Goal: Task Accomplishment & Management: Manage account settings

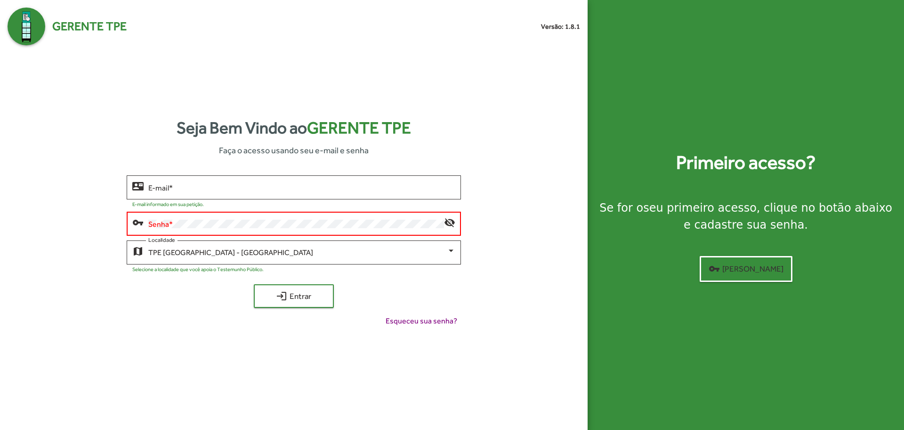
type input "**********"
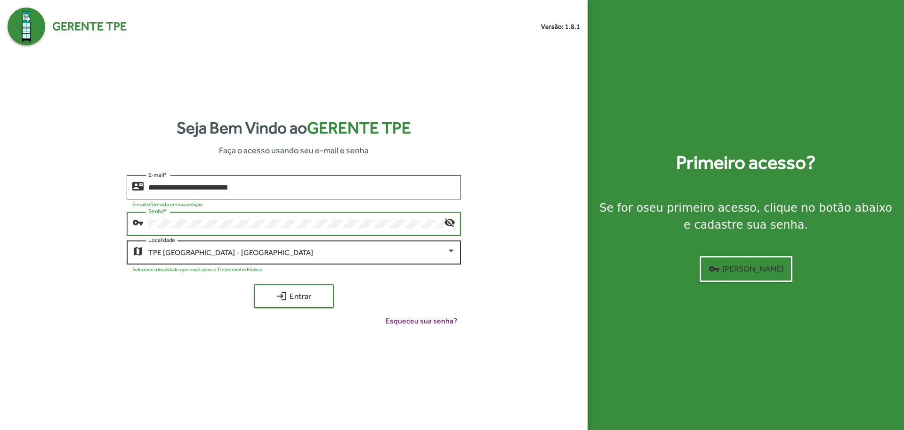
click at [390, 253] on div "TPE [GEOGRAPHIC_DATA] - [GEOGRAPHIC_DATA]" at bounding box center [297, 252] width 298 height 8
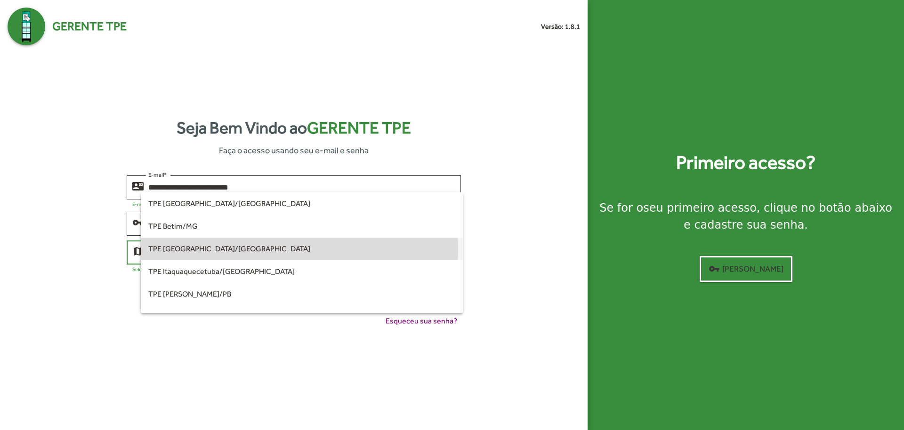
click at [290, 249] on span "TPE [GEOGRAPHIC_DATA]/[GEOGRAPHIC_DATA]" at bounding box center [301, 248] width 307 height 23
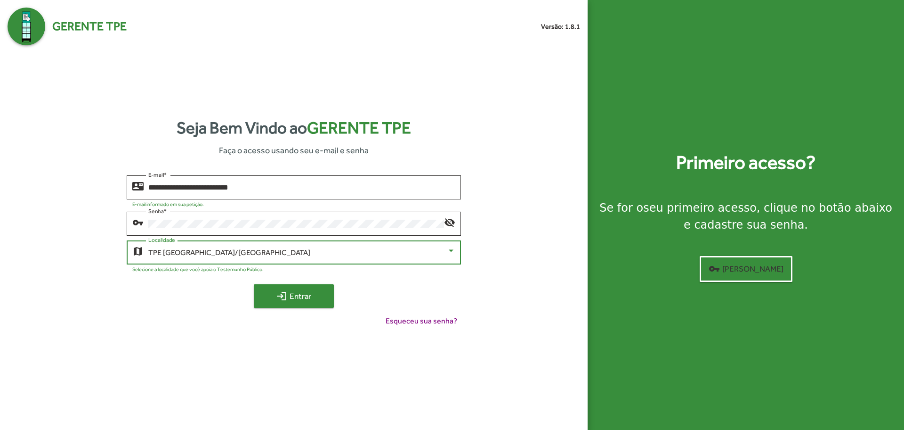
click at [312, 296] on span "login Entrar" at bounding box center [293, 295] width 63 height 17
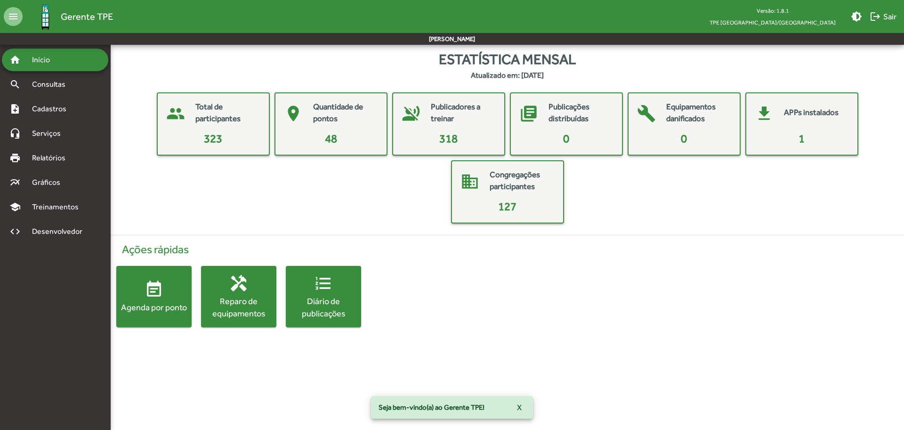
click at [646, 346] on html "menu Gerente TPE Versão: 1.8.1 TPE Brasília/DF brightness_medium logout Sair Jo…" at bounding box center [452, 173] width 904 height 346
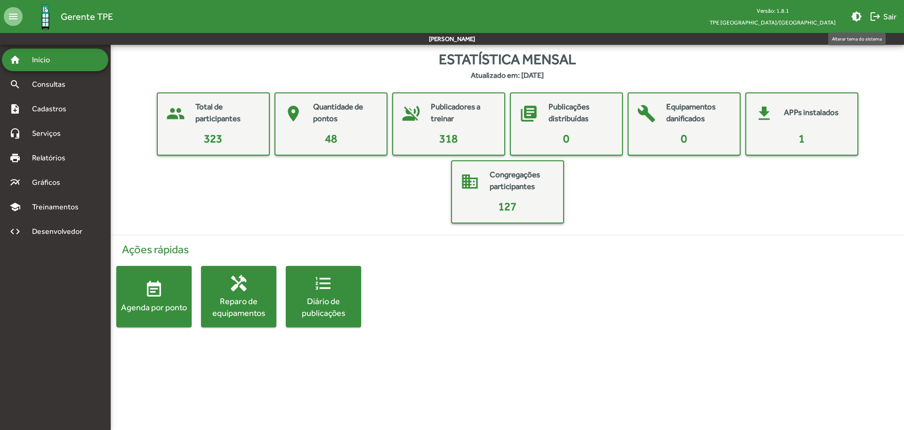
click at [857, 17] on mat-icon "brightness_medium" at bounding box center [856, 16] width 11 height 11
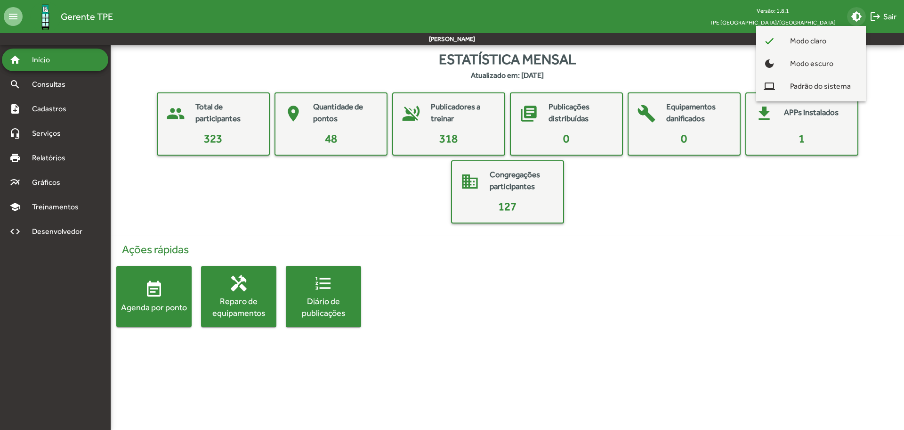
click at [867, 14] on div at bounding box center [452, 215] width 904 height 430
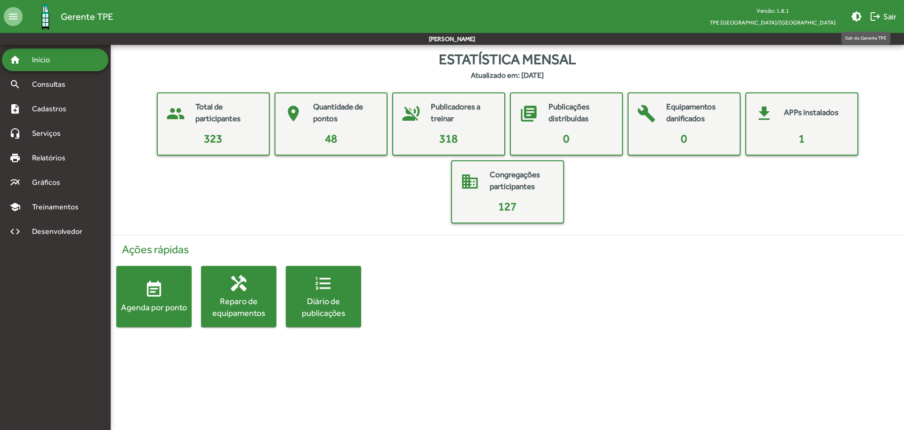
click at [877, 15] on mat-icon "logout" at bounding box center [875, 16] width 11 height 11
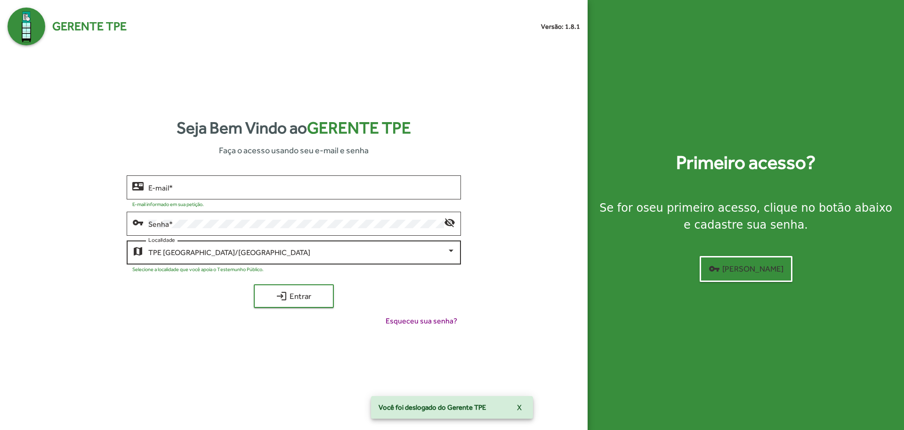
click at [347, 258] on div "TPE [GEOGRAPHIC_DATA]/DF Localidade" at bounding box center [301, 251] width 307 height 26
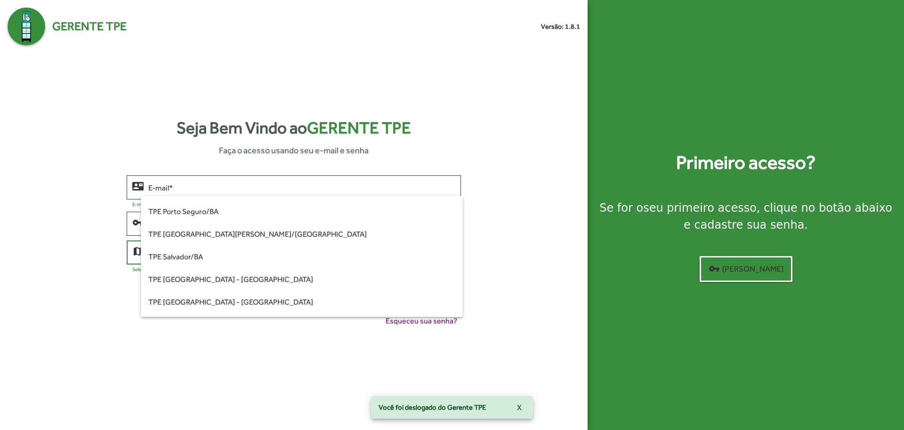
scroll to position [118, 0]
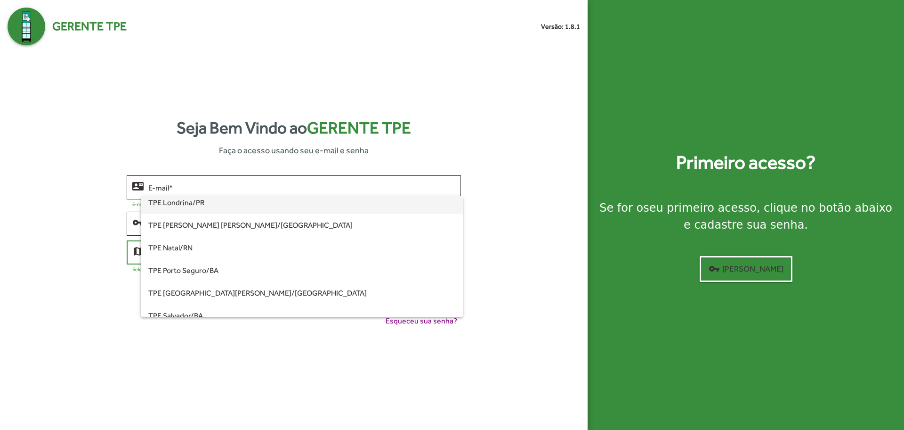
click at [339, 208] on span "TPE Londrina/PR" at bounding box center [301, 202] width 307 height 23
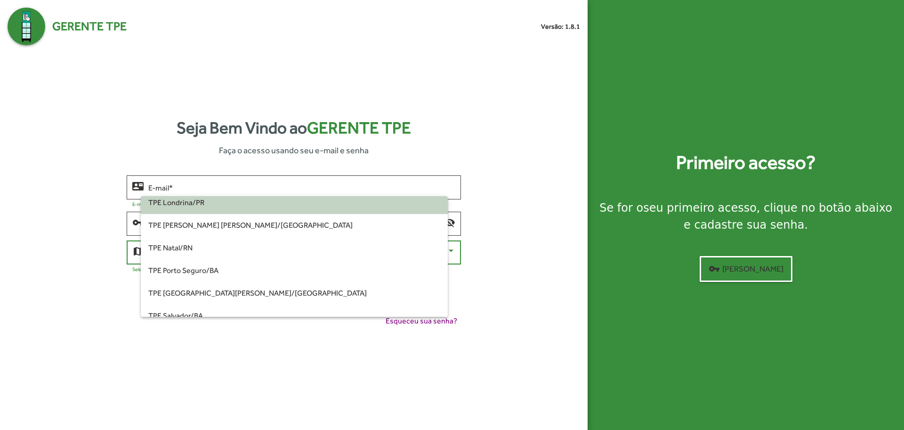
scroll to position [113, 0]
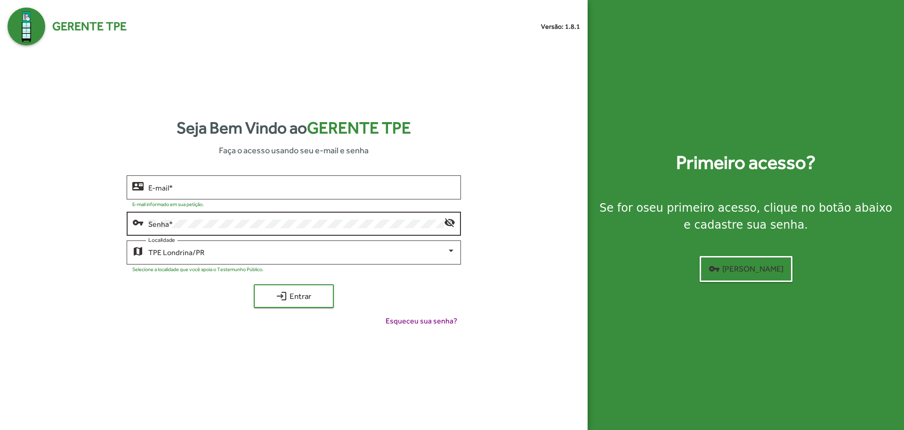
click at [325, 218] on div "Senha *" at bounding box center [295, 223] width 295 height 26
click at [349, 193] on div "E-mail *" at bounding box center [301, 186] width 307 height 26
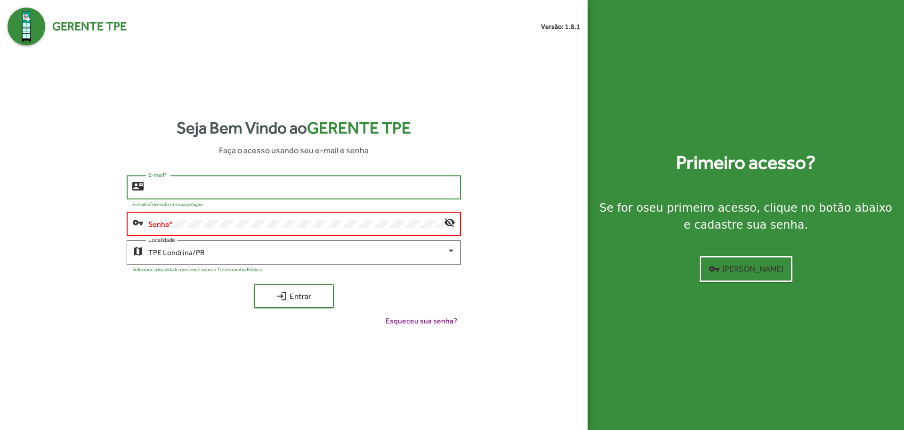
click at [352, 185] on input "E-mail *" at bounding box center [301, 187] width 307 height 8
click at [349, 215] on div "Senha *" at bounding box center [295, 223] width 295 height 26
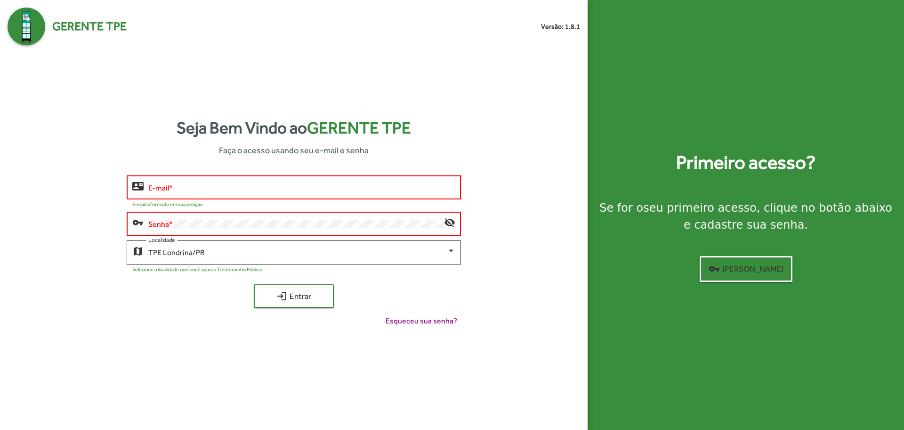
click at [346, 180] on div "E-mail *" at bounding box center [301, 186] width 307 height 26
click at [159, 187] on input "E-mail *" at bounding box center [301, 187] width 307 height 8
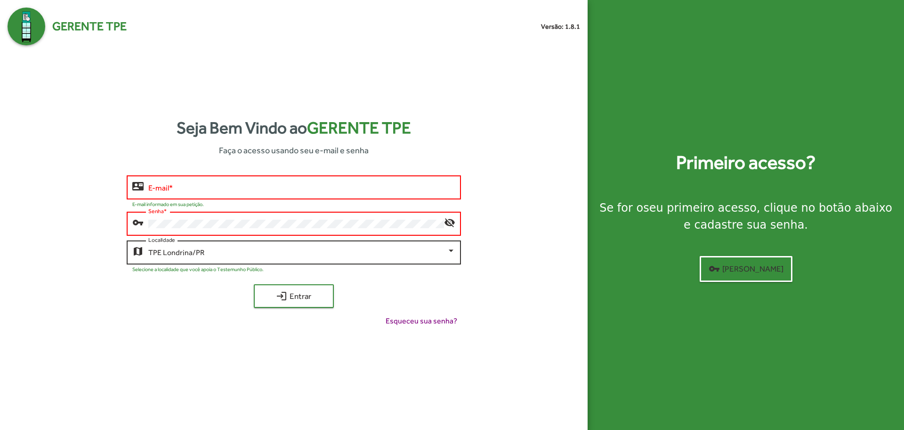
click at [171, 252] on span "TPE Londrina/PR" at bounding box center [176, 252] width 56 height 9
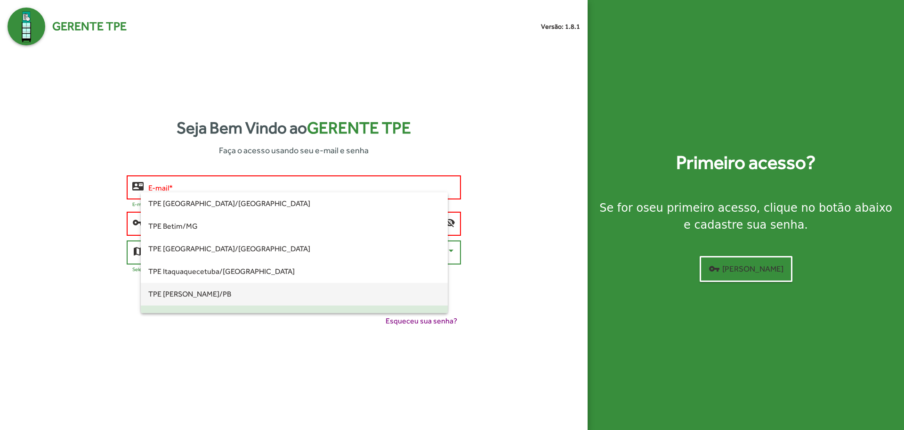
scroll to position [64, 0]
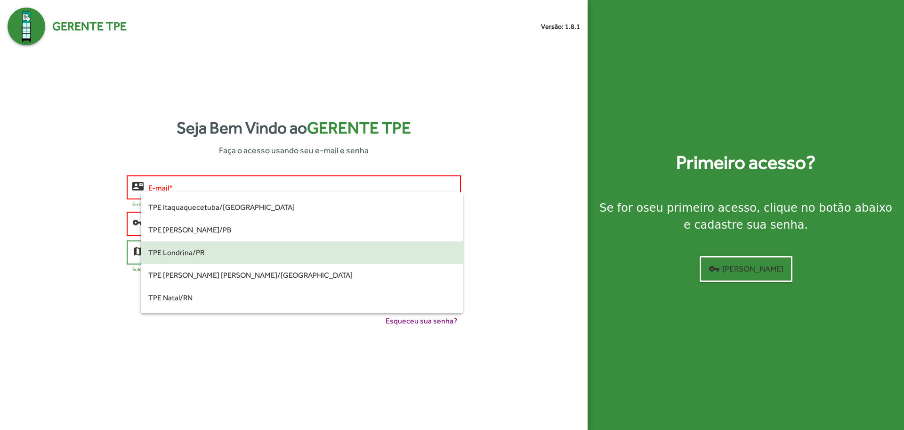
click at [178, 254] on span "TPE Londrina/PR" at bounding box center [301, 252] width 307 height 23
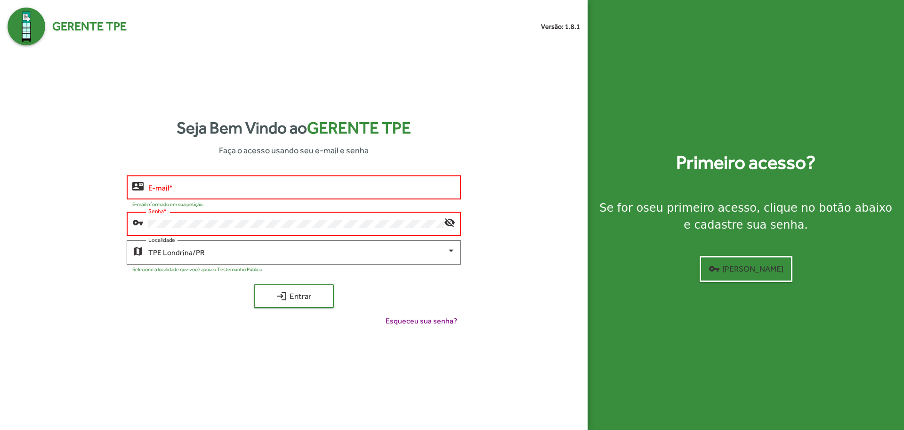
click at [187, 184] on input "E-mail *" at bounding box center [301, 187] width 307 height 8
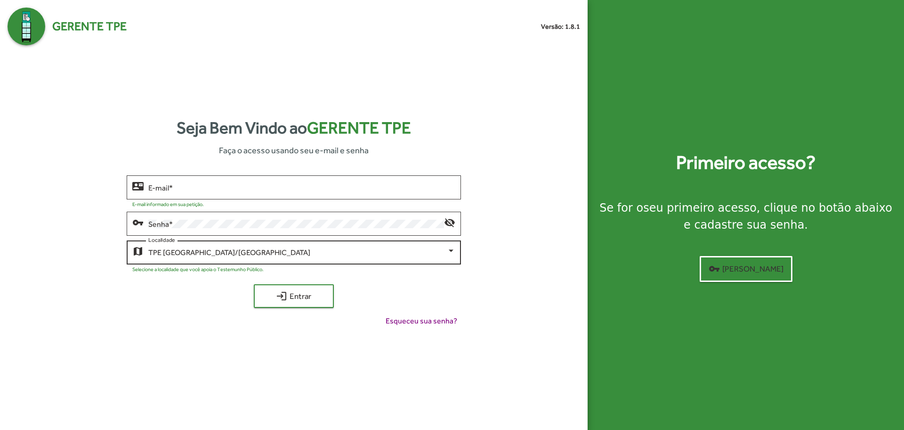
click at [174, 245] on div "TPE [GEOGRAPHIC_DATA]/DF Localidade" at bounding box center [301, 251] width 307 height 26
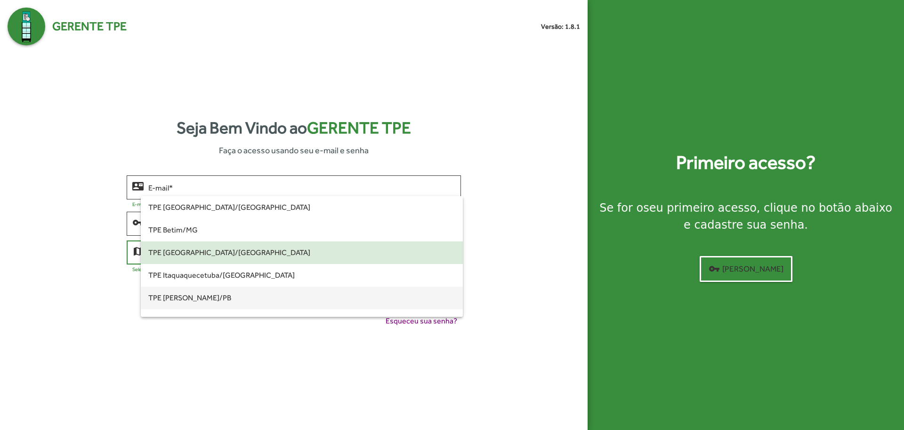
scroll to position [59, 0]
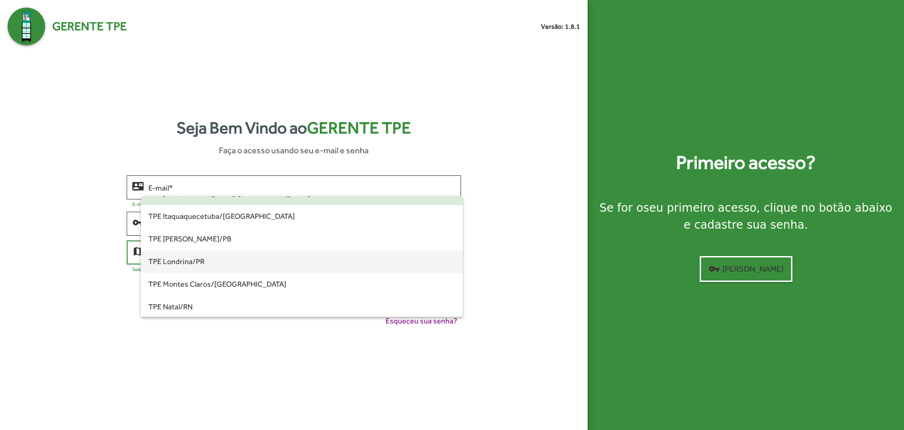
click at [195, 260] on span "TPE Londrina/PR" at bounding box center [301, 261] width 307 height 23
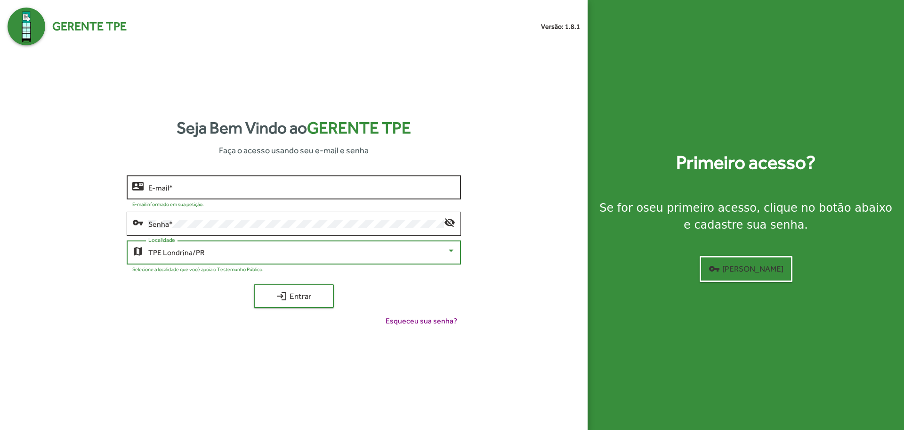
click at [187, 182] on div "E-mail *" at bounding box center [301, 186] width 307 height 26
click at [186, 190] on input "E-mail *" at bounding box center [301, 187] width 307 height 8
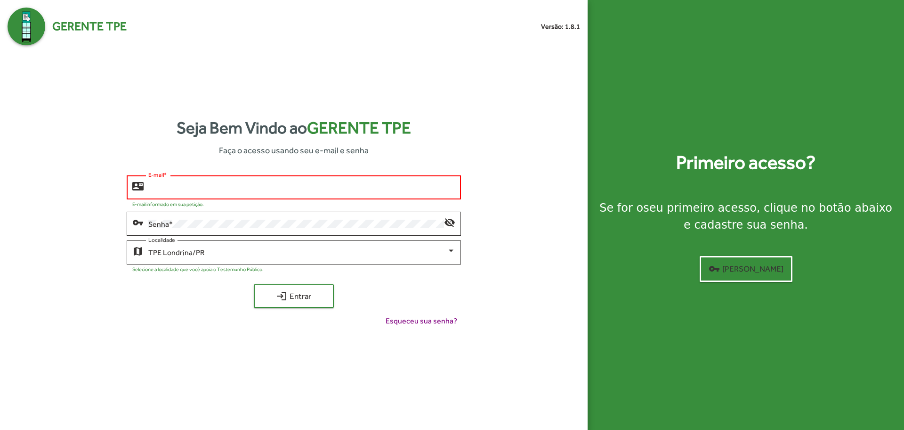
type input "**********"
click at [254, 284] on button "login Entrar" at bounding box center [294, 296] width 80 height 24
